Goal: Information Seeking & Learning: Learn about a topic

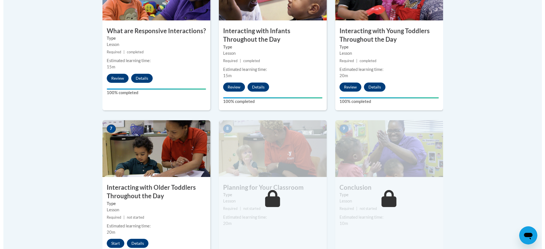
scroll to position [431, 0]
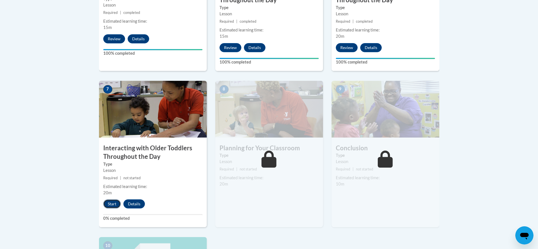
click at [115, 199] on button "Start" at bounding box center [112, 203] width 18 height 9
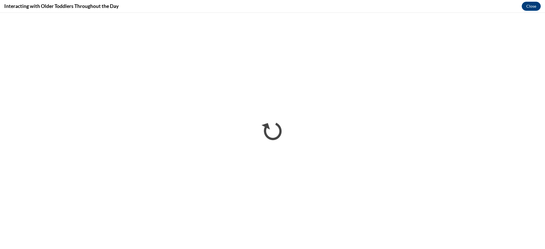
scroll to position [0, 0]
